Goal: Transaction & Acquisition: Download file/media

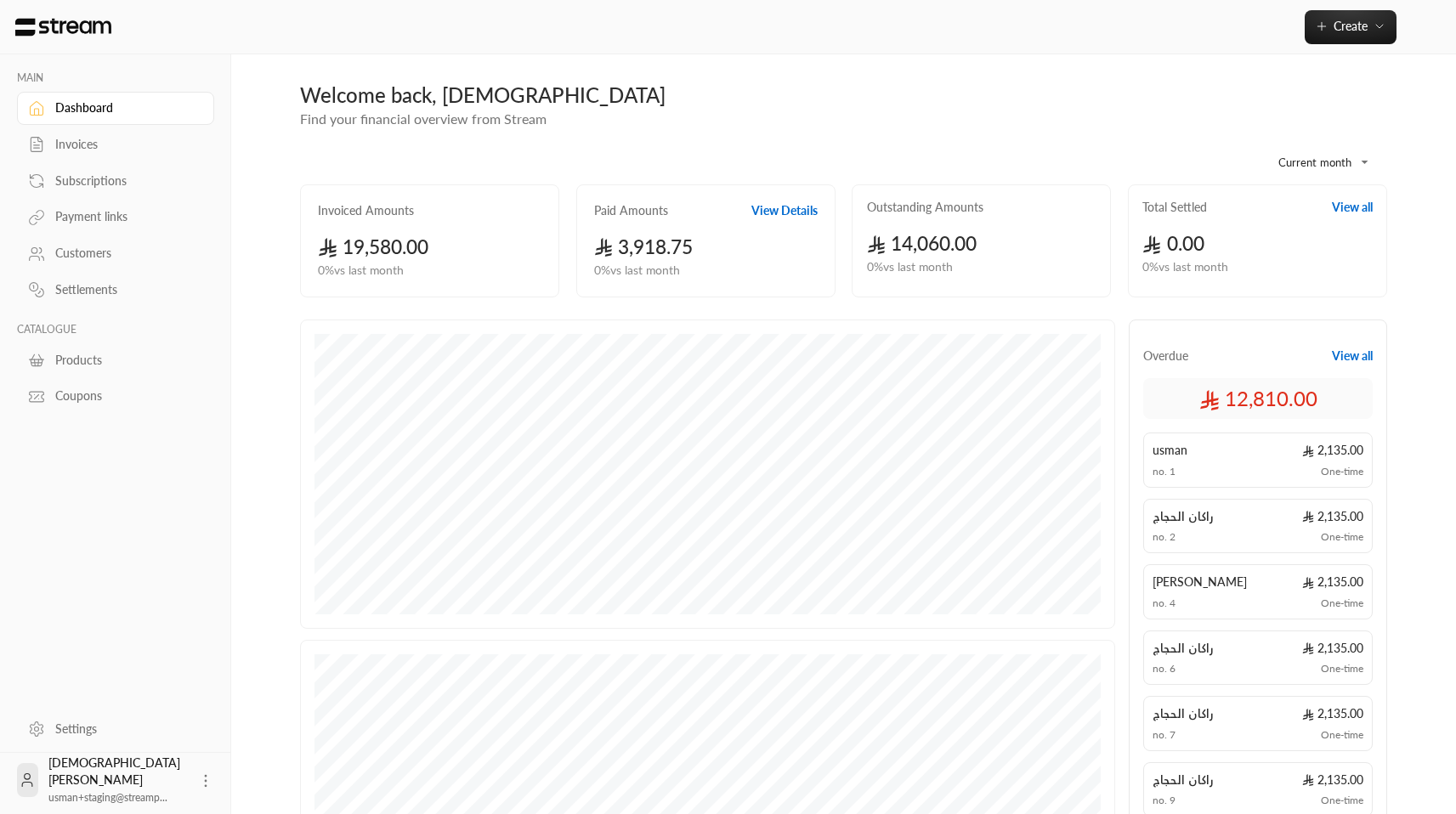
click at [127, 152] on div "Invoices" at bounding box center [124, 144] width 137 height 17
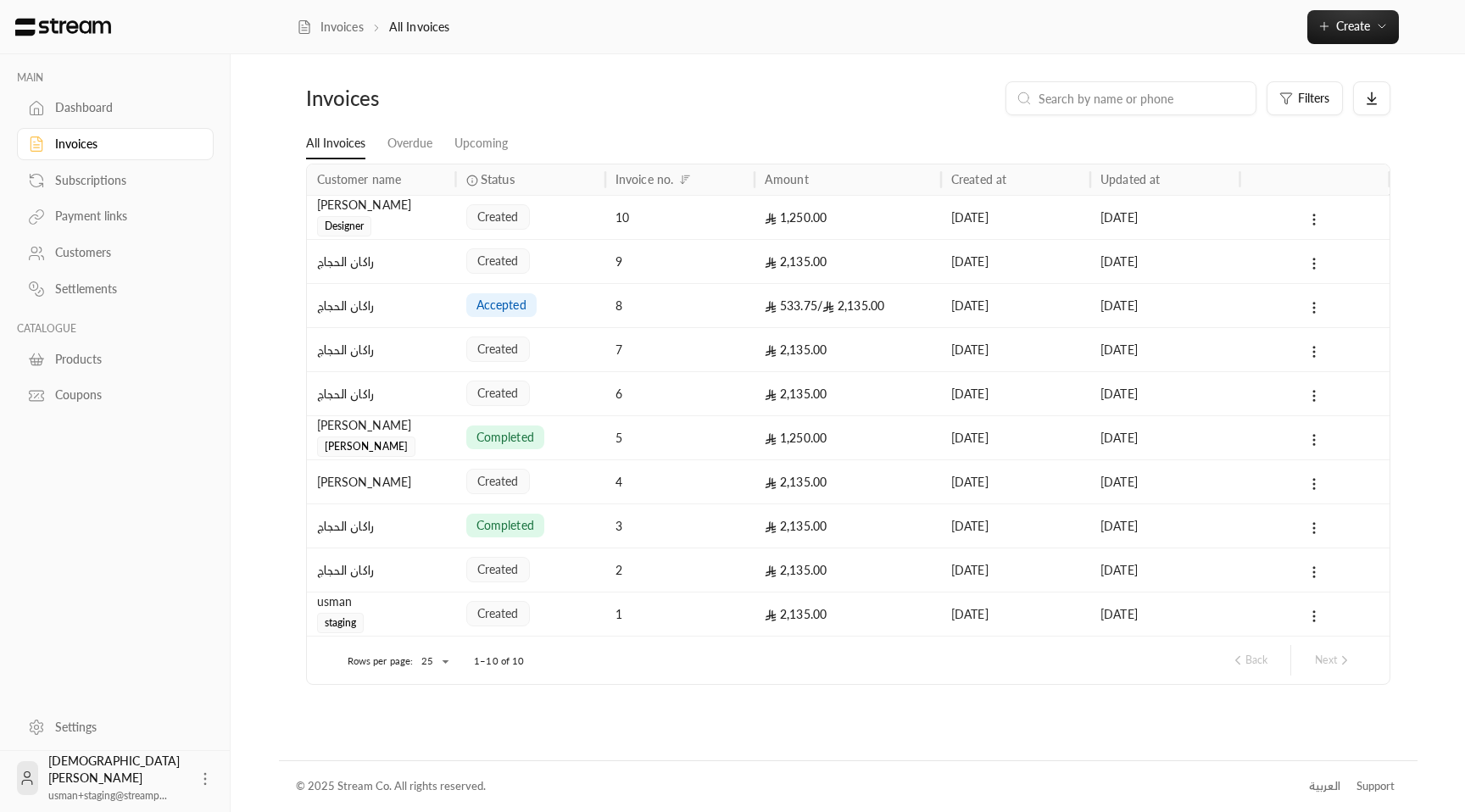
click at [507, 444] on span "completed" at bounding box center [505, 437] width 57 height 17
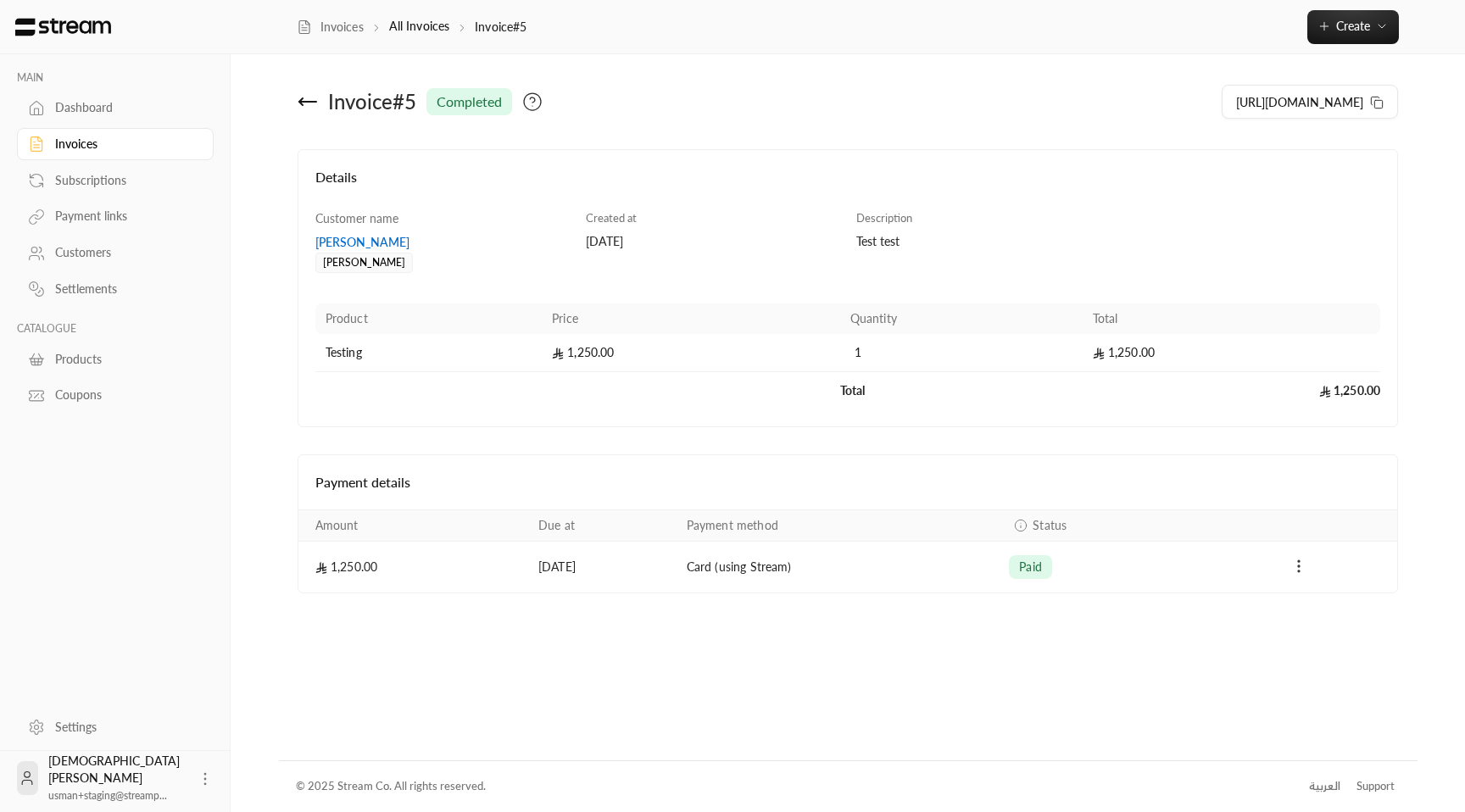
click at [1299, 558] on icon "Payments" at bounding box center [1299, 565] width 17 height 17
click at [1313, 602] on li "Download invoice" at bounding box center [1349, 610] width 103 height 30
drag, startPoint x: 892, startPoint y: 241, endPoint x: 982, endPoint y: 119, distance: 151.6
click at [851, 242] on div "Description Test test" at bounding box center [1118, 241] width 541 height 63
copy div "Test test"
